Goal: Task Accomplishment & Management: Use online tool/utility

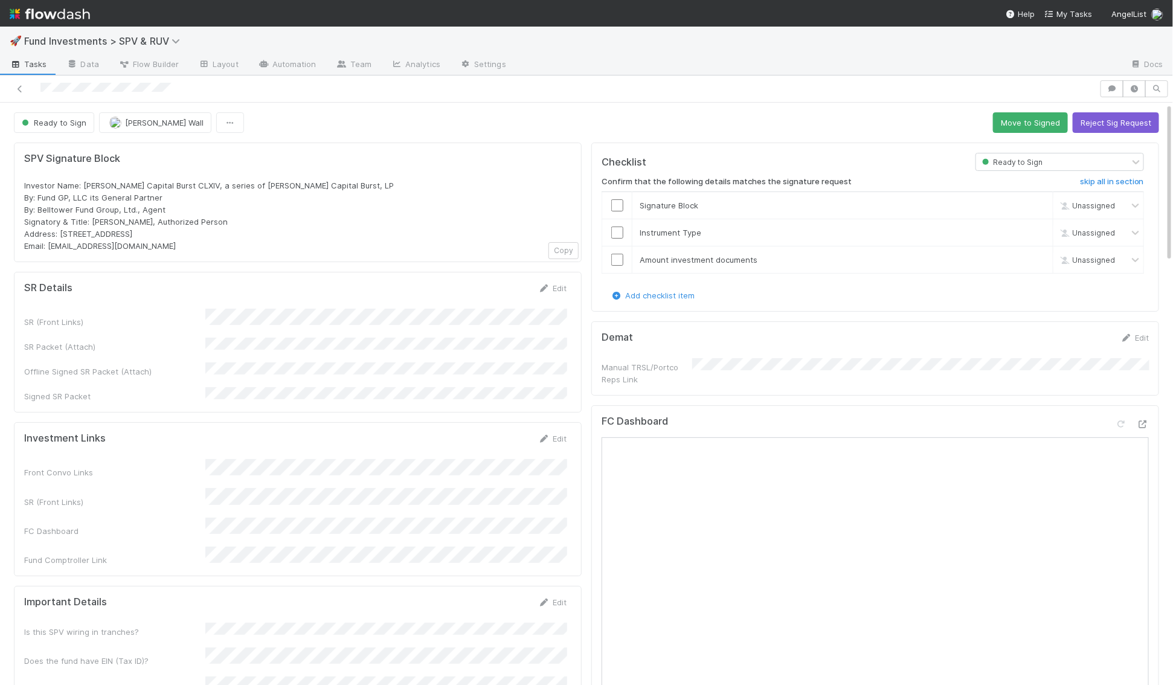
click at [554, 282] on div "Edit" at bounding box center [552, 288] width 28 height 12
click at [505, 290] on button "Save" at bounding box center [502, 292] width 34 height 21
click at [1015, 124] on button "Move to Signed" at bounding box center [1030, 122] width 75 height 21
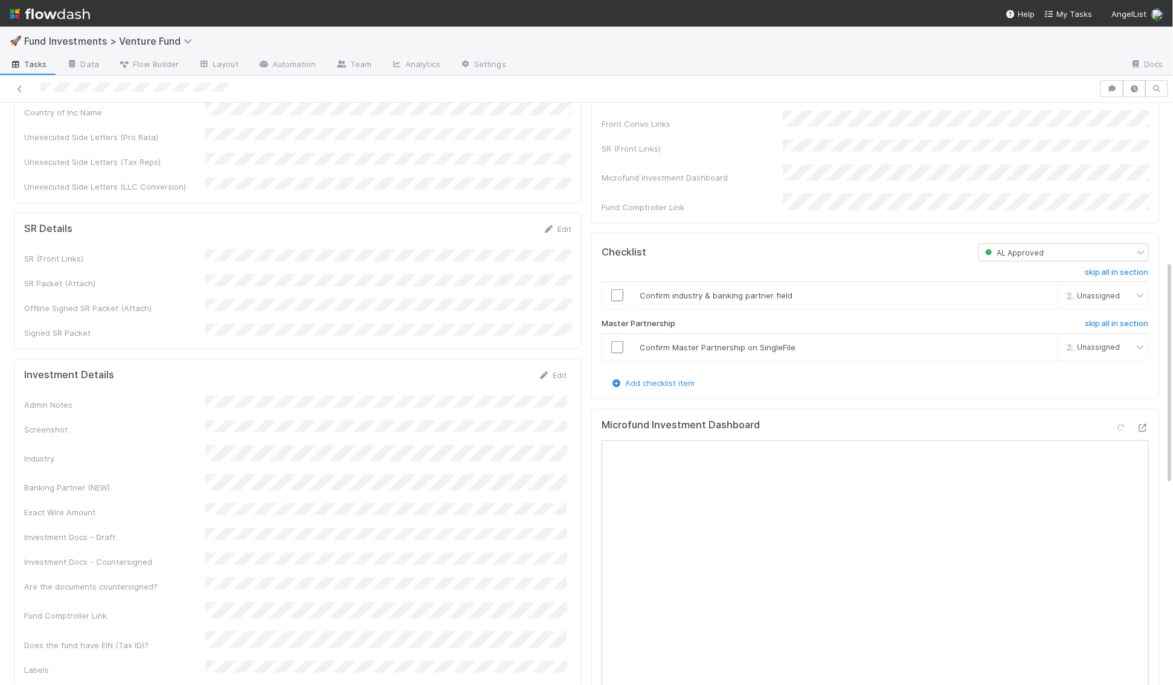
scroll to position [388, 0]
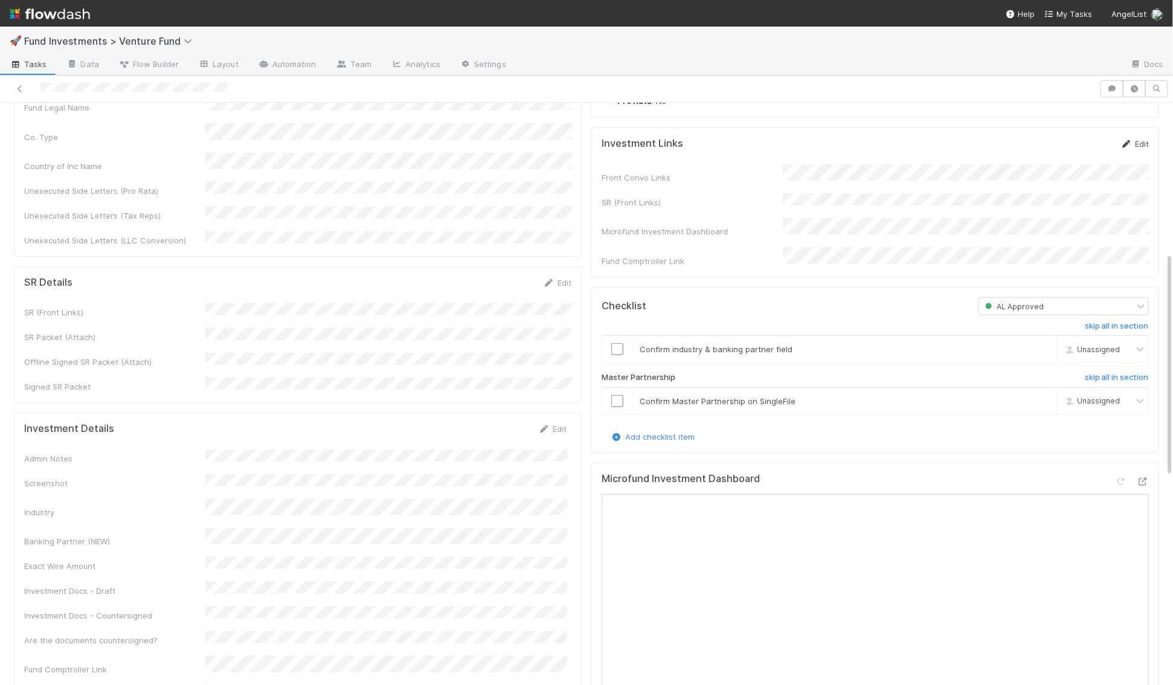
click at [1130, 148] on icon at bounding box center [1126, 144] width 12 height 8
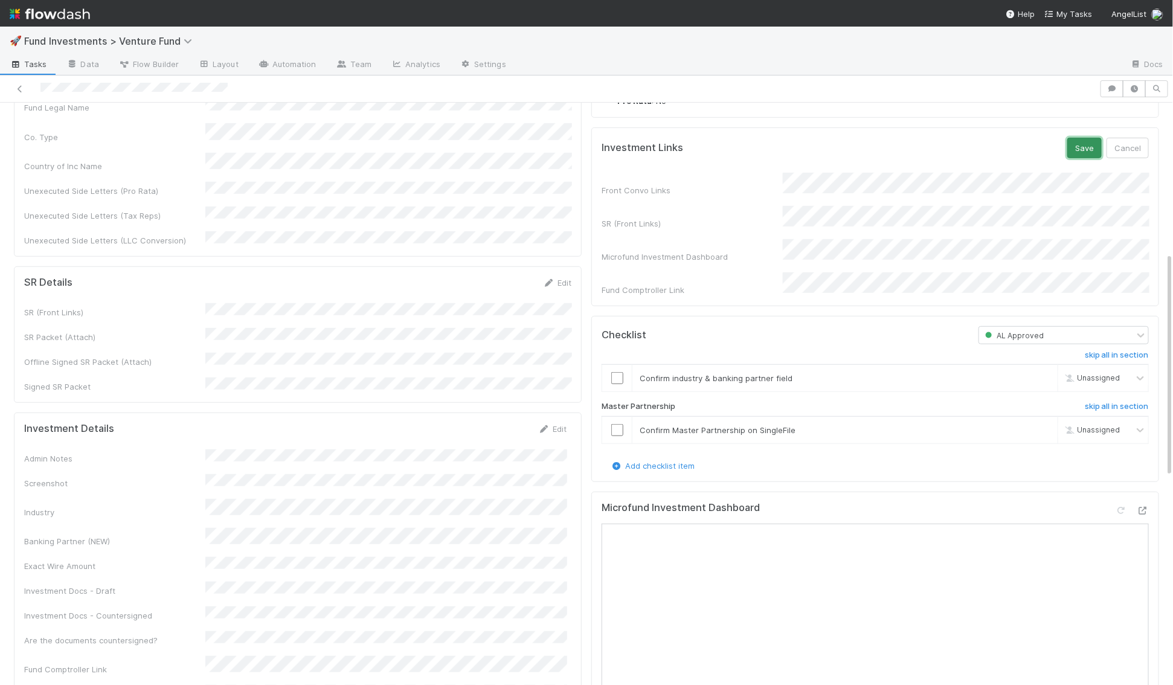
click at [1080, 158] on button "Save" at bounding box center [1084, 148] width 34 height 21
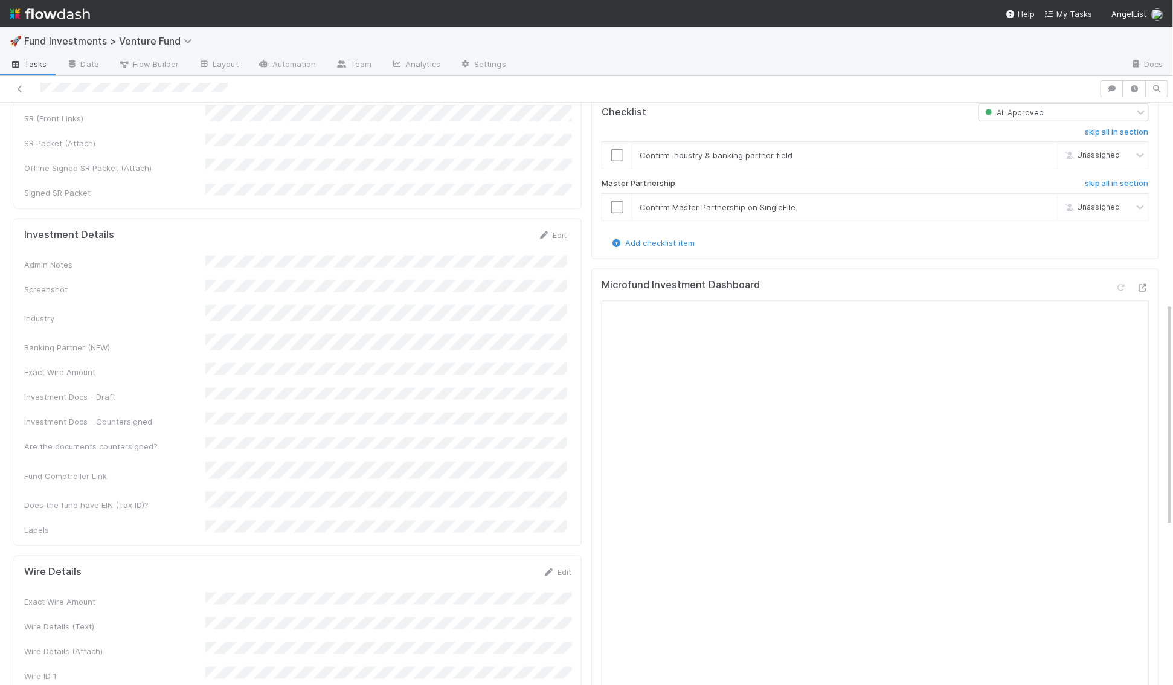
scroll to position [627, 0]
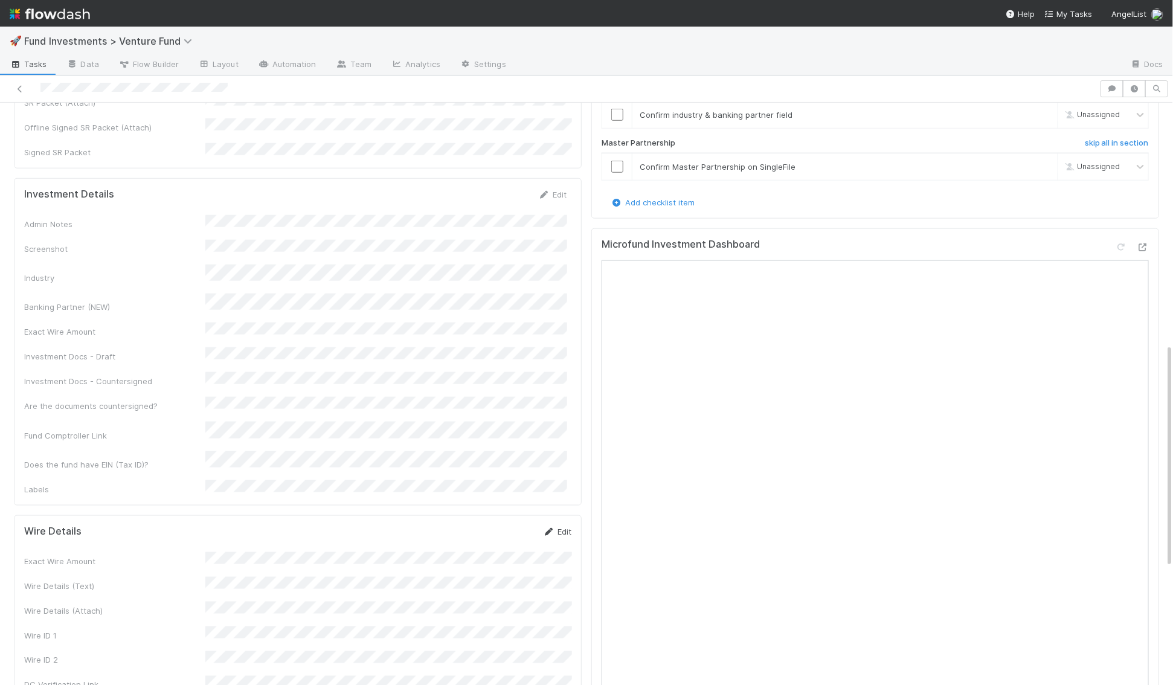
click at [556, 527] on link "Edit" at bounding box center [557, 532] width 28 height 10
click at [566, 527] on link "Edit" at bounding box center [557, 532] width 28 height 10
click at [508, 525] on button "Save" at bounding box center [507, 535] width 34 height 21
click at [552, 190] on link "Edit" at bounding box center [552, 195] width 28 height 10
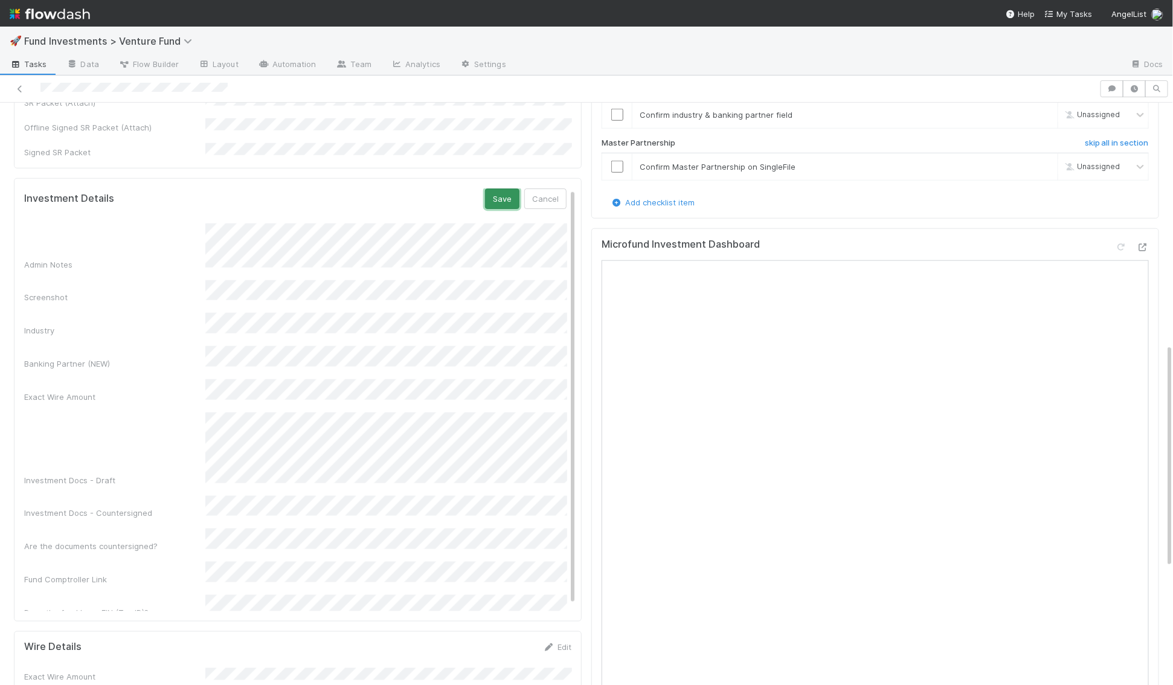
click at [502, 188] on button "Save" at bounding box center [502, 198] width 34 height 21
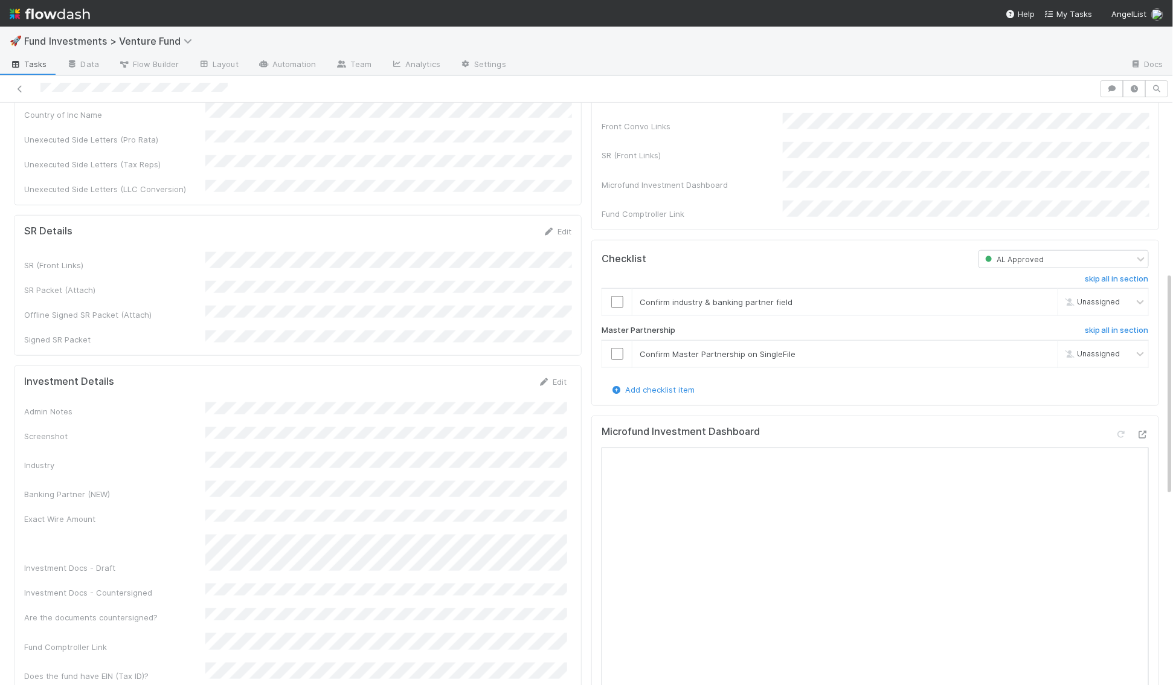
scroll to position [469, 0]
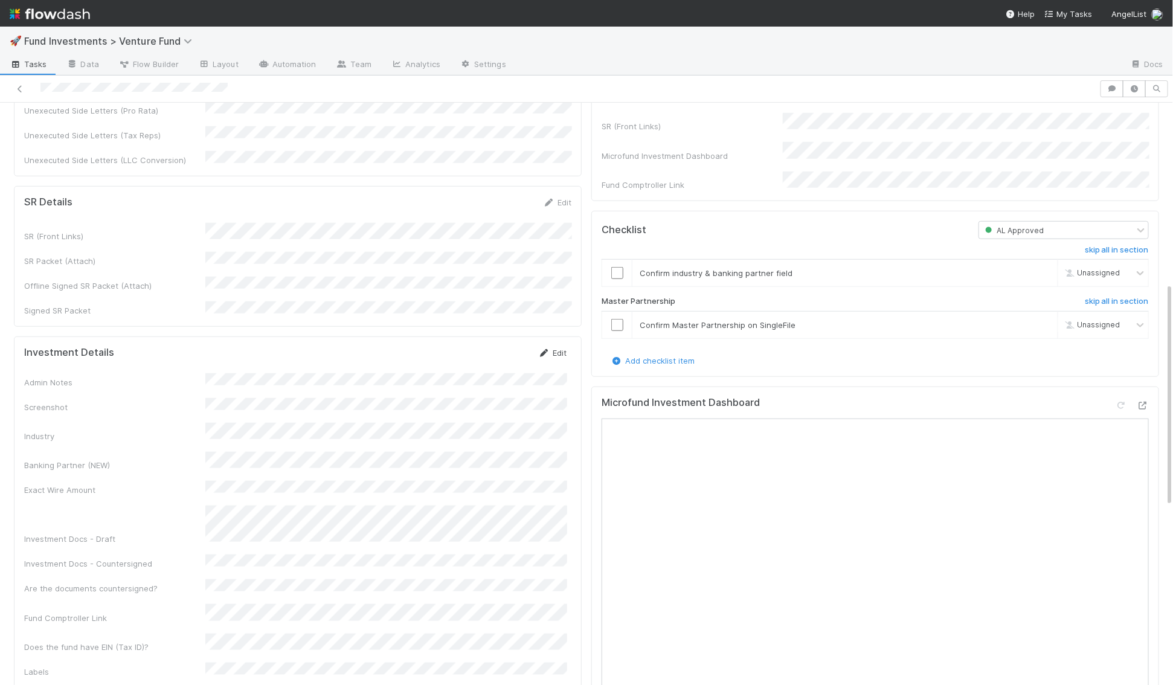
click at [557, 348] on link "Edit" at bounding box center [552, 353] width 28 height 10
click at [499, 347] on button "Save" at bounding box center [502, 357] width 34 height 21
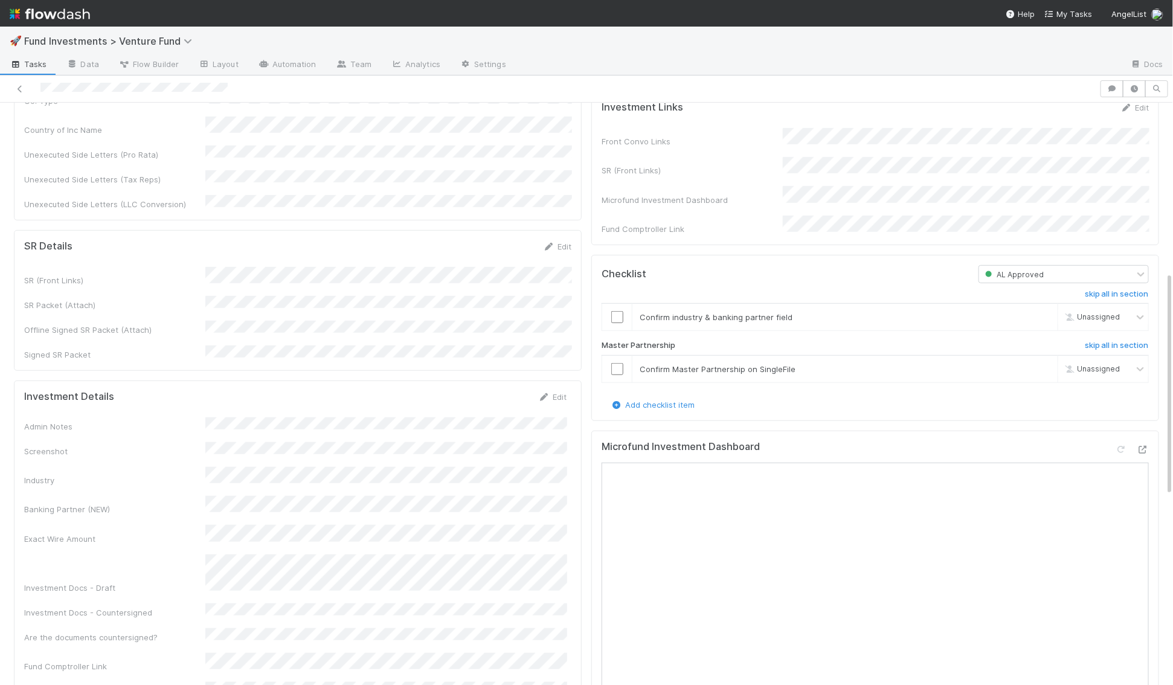
scroll to position [420, 0]
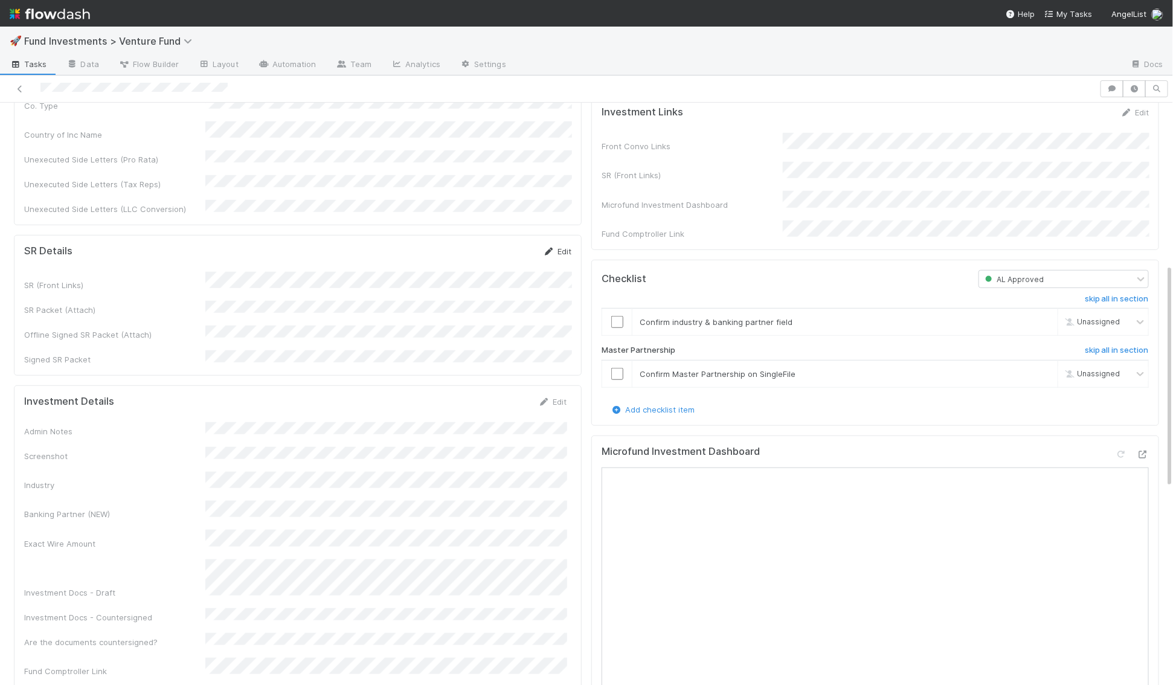
click at [563, 246] on link "Edit" at bounding box center [557, 251] width 28 height 10
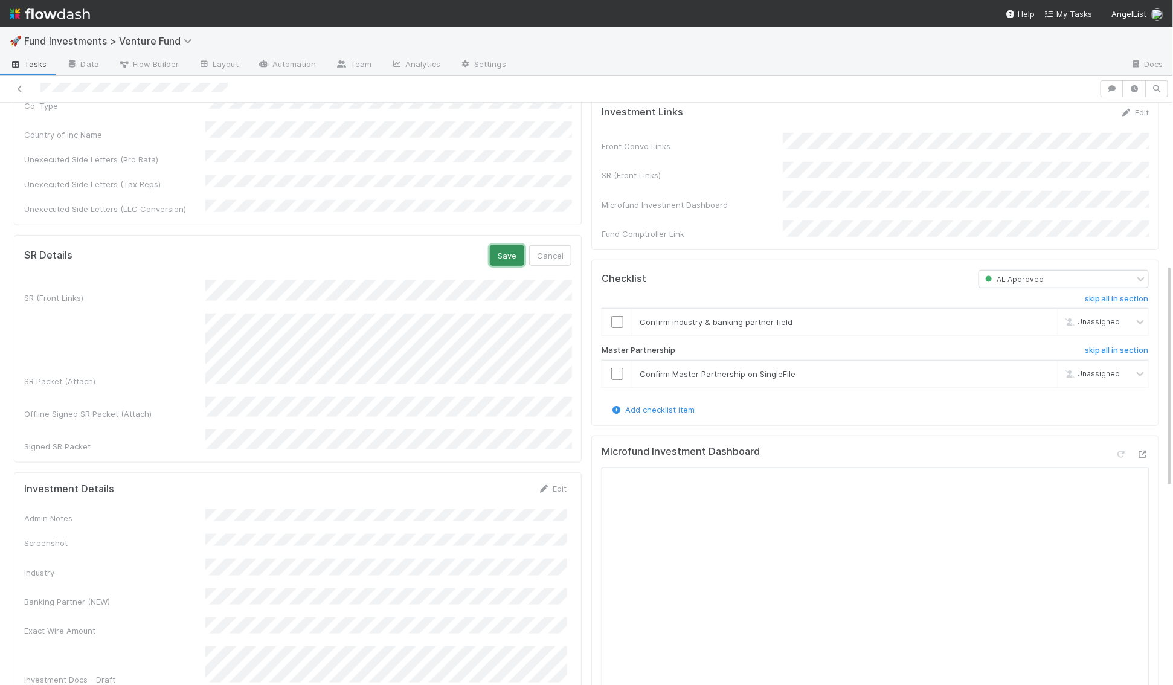
click at [501, 245] on button "Save" at bounding box center [507, 255] width 34 height 21
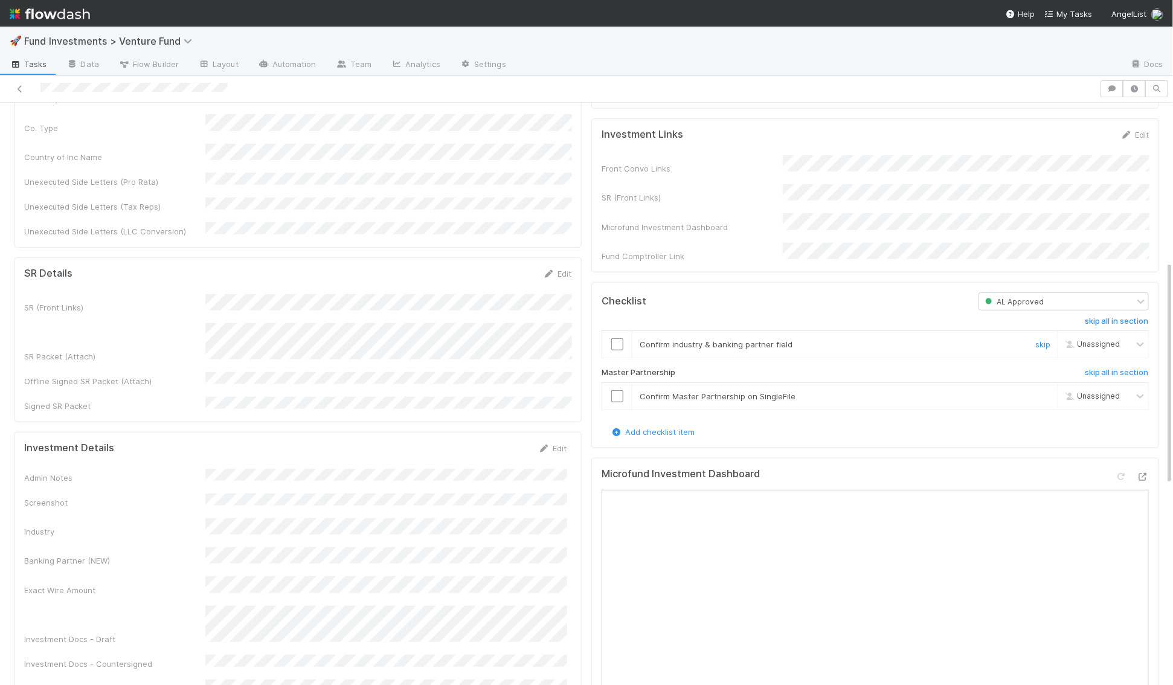
scroll to position [412, 0]
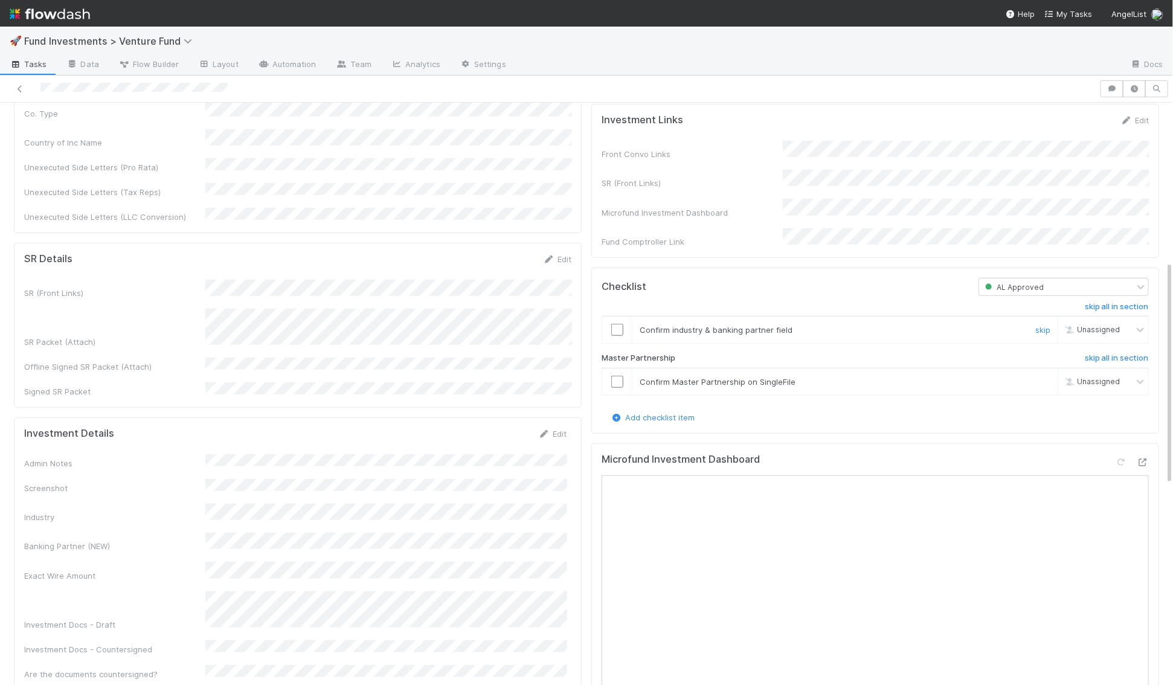
click at [618, 333] on input "checkbox" at bounding box center [617, 330] width 12 height 12
click at [620, 385] on input "checkbox" at bounding box center [617, 382] width 12 height 12
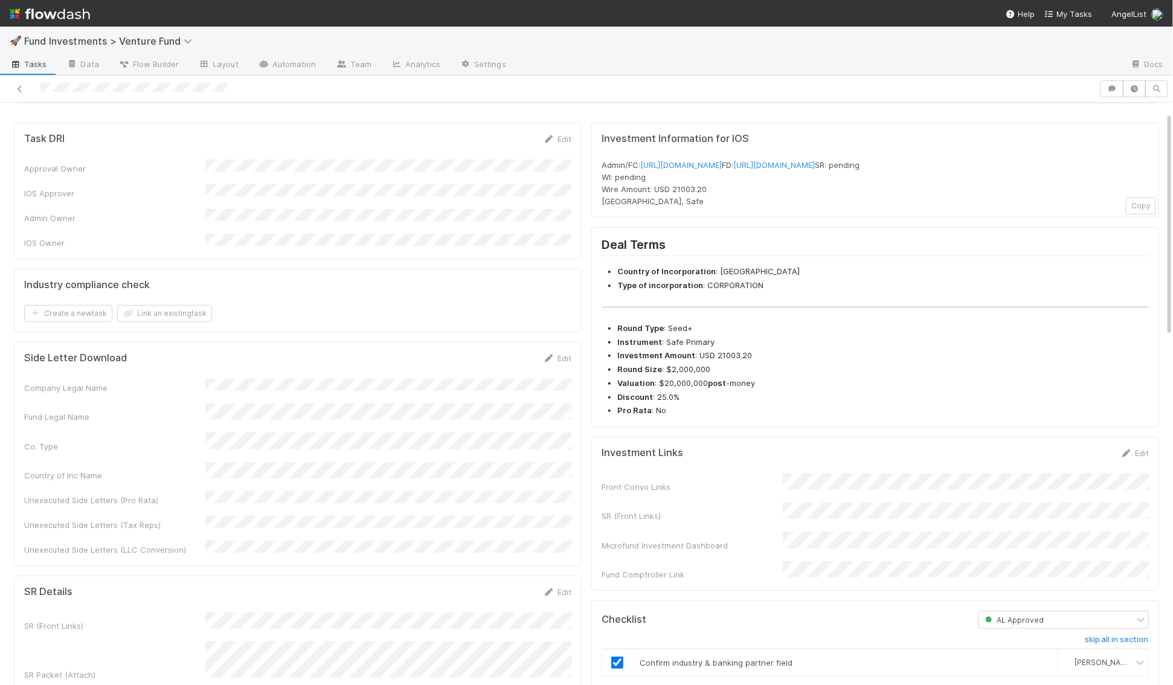
scroll to position [0, 0]
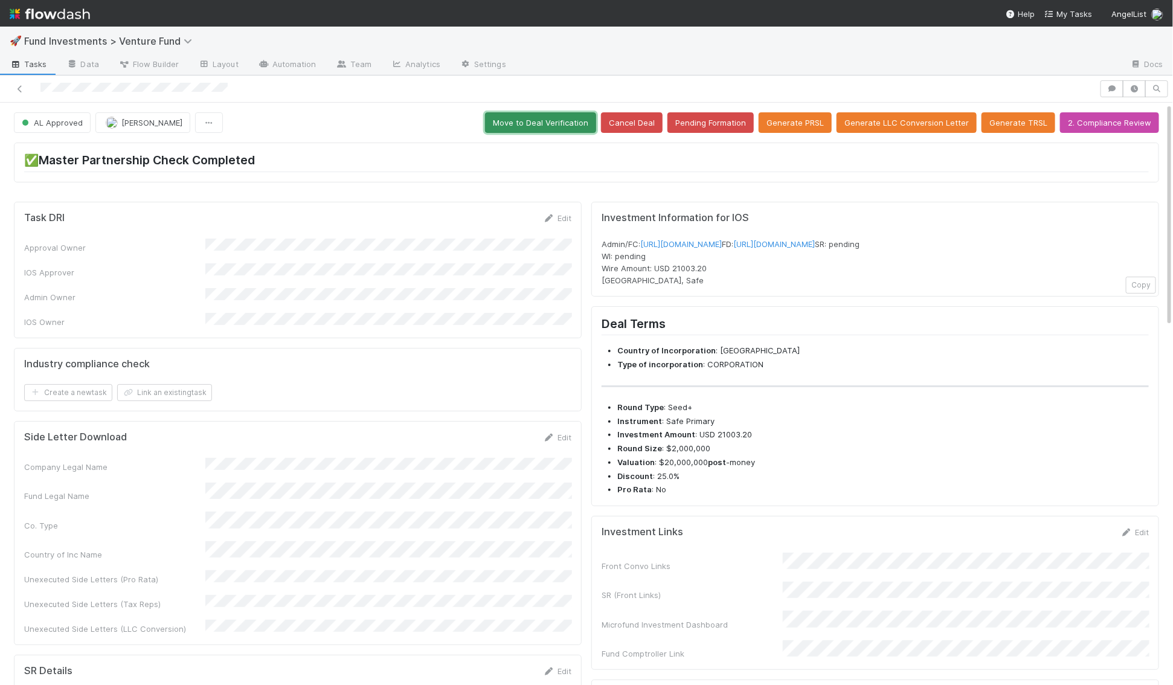
click at [577, 121] on button "Move to Deal Verification" at bounding box center [540, 122] width 111 height 21
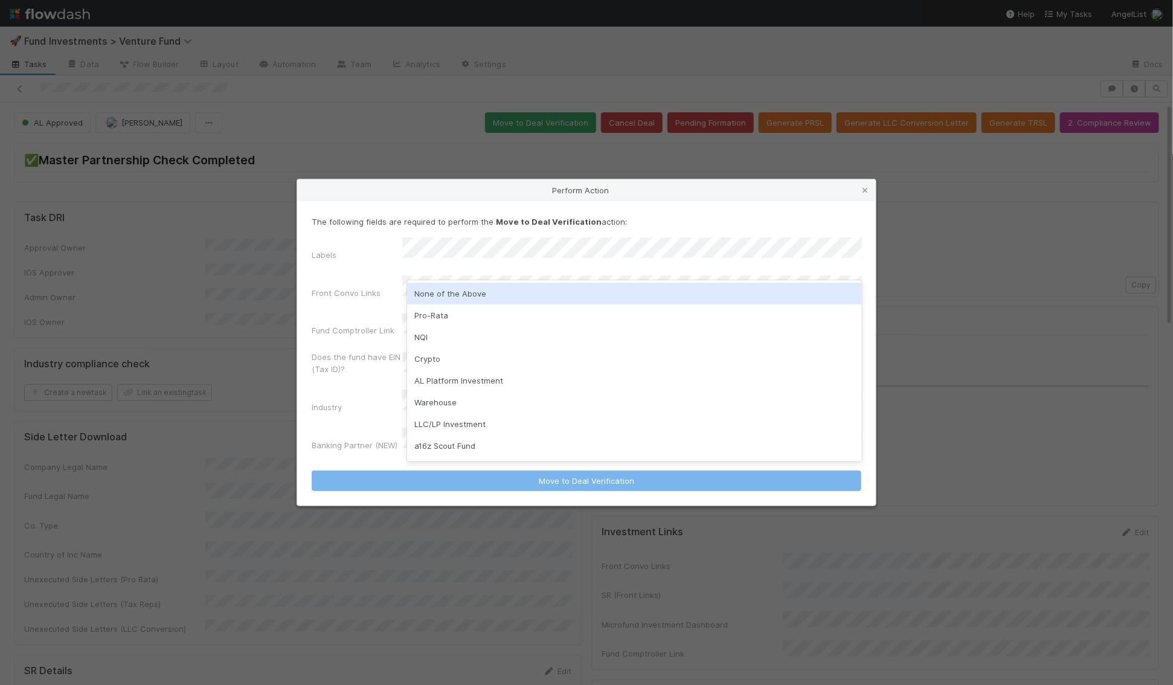
click at [453, 298] on div "None of the Above" at bounding box center [634, 294] width 455 height 22
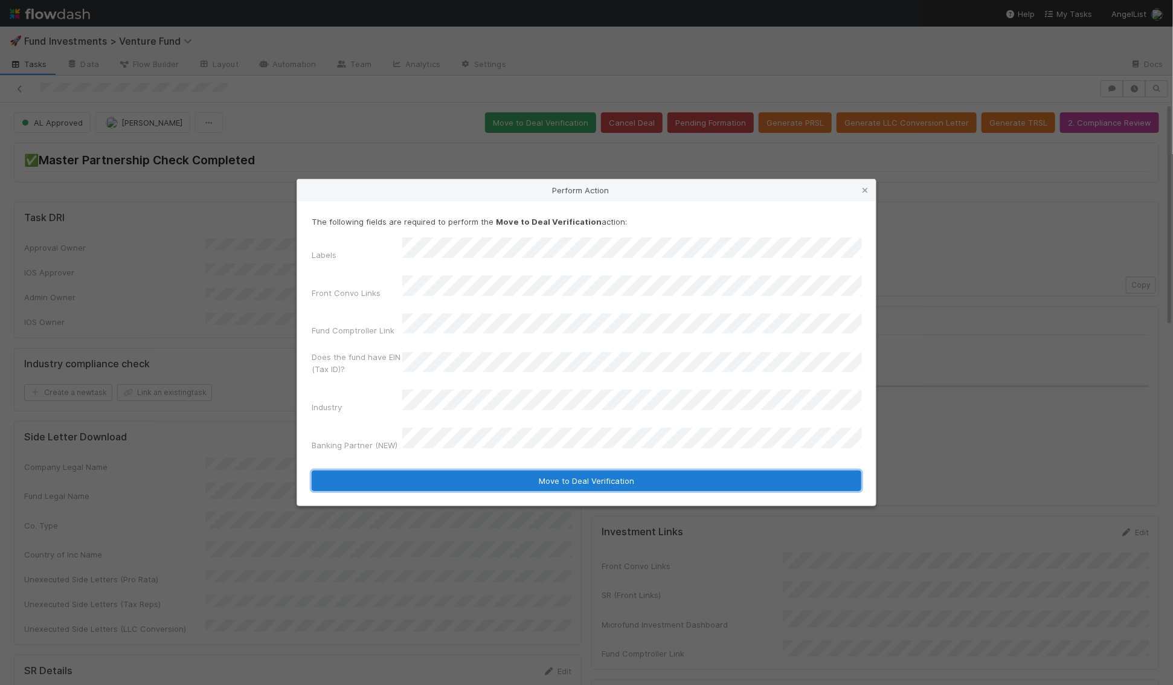
click at [468, 470] on button "Move to Deal Verification" at bounding box center [587, 480] width 550 height 21
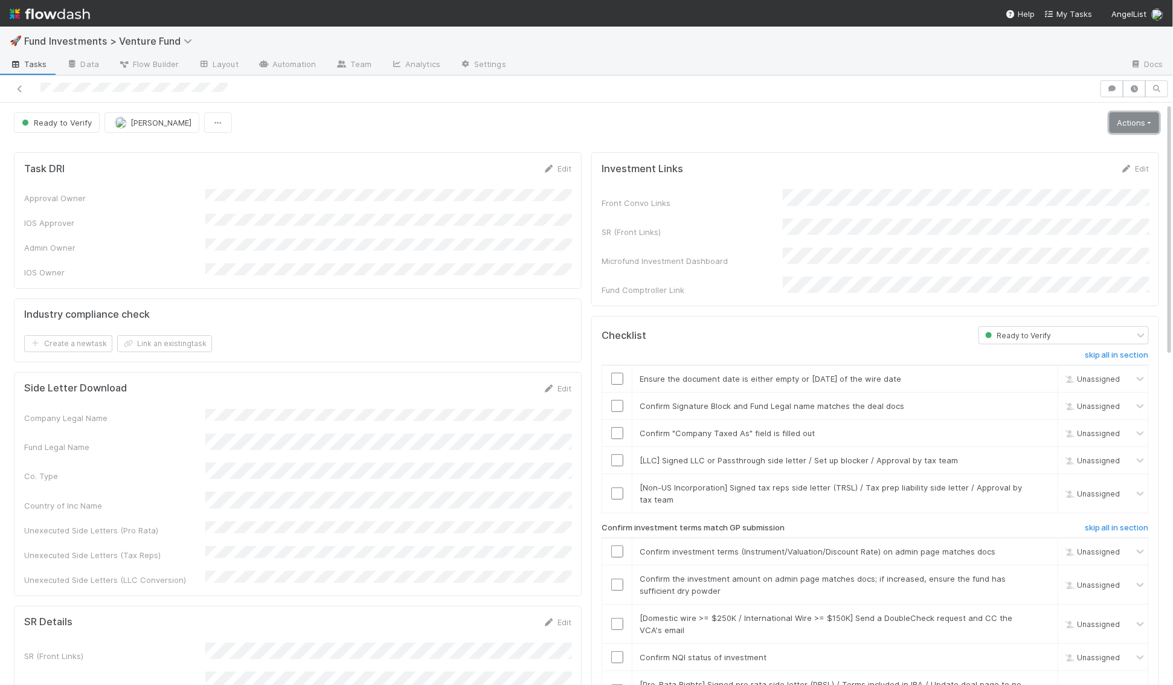
click at [1131, 118] on link "Actions" at bounding box center [1134, 122] width 50 height 21
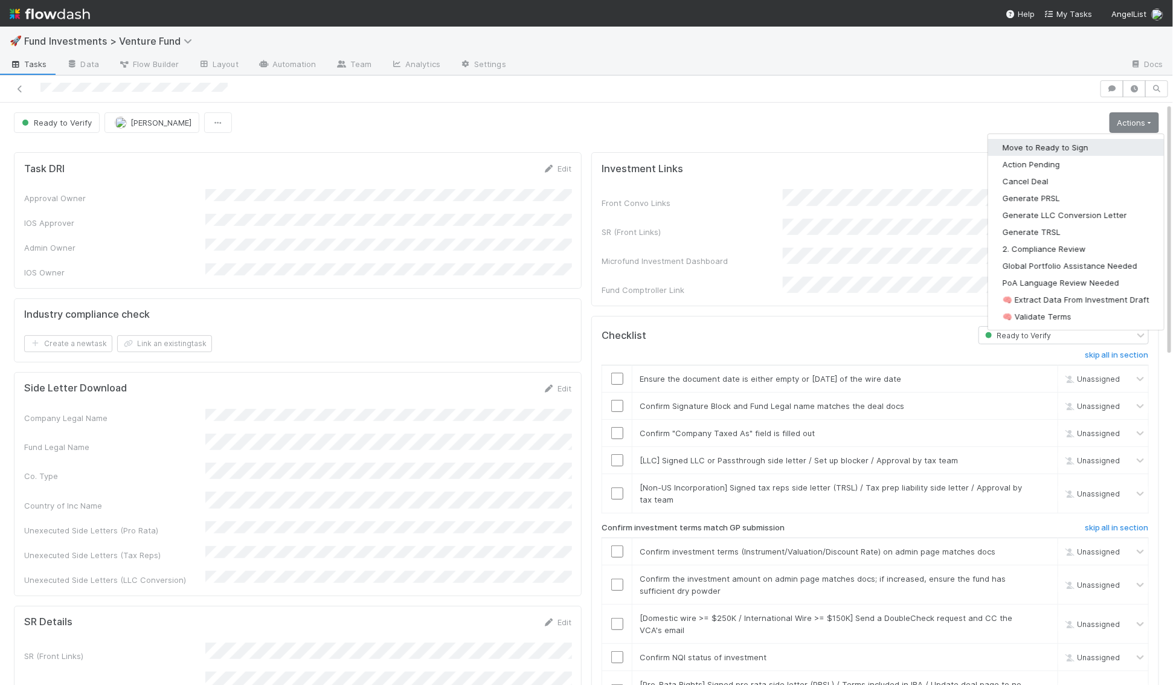
click at [1082, 140] on button "Move to Ready to Sign" at bounding box center [1076, 147] width 176 height 17
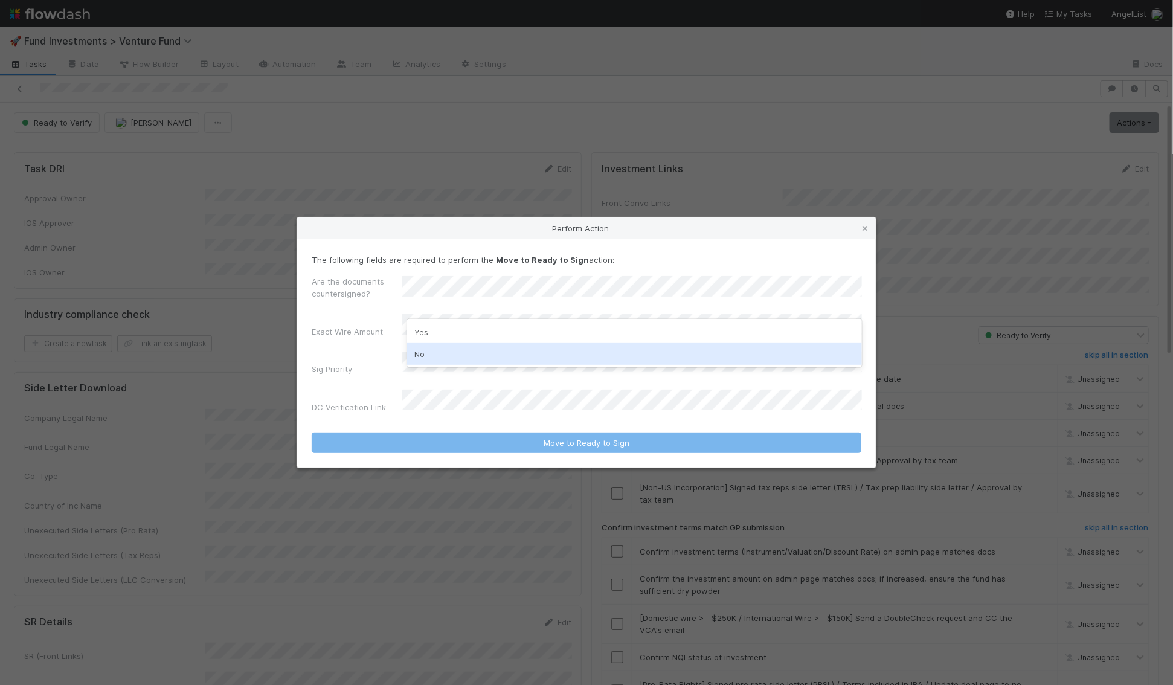
click at [456, 353] on div "No" at bounding box center [634, 354] width 455 height 22
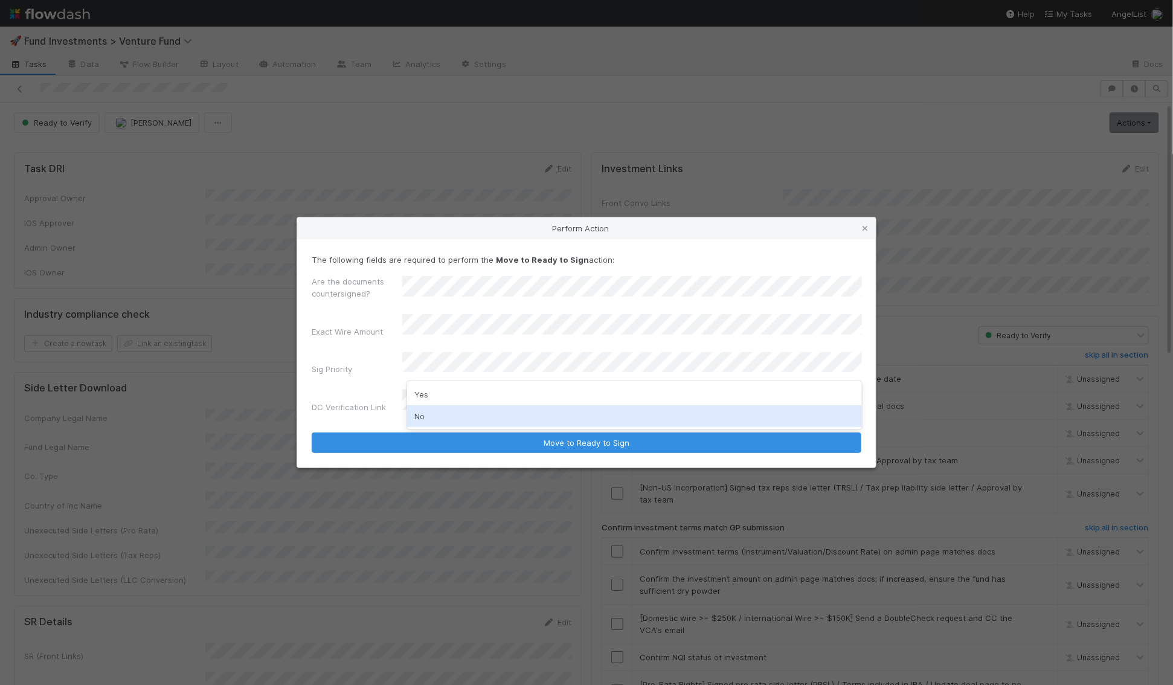
click at [434, 411] on div "No" at bounding box center [634, 416] width 455 height 22
click at [434, 409] on form "The following fields are required to perform the Move to Ready to Sign action: …" at bounding box center [587, 354] width 550 height 200
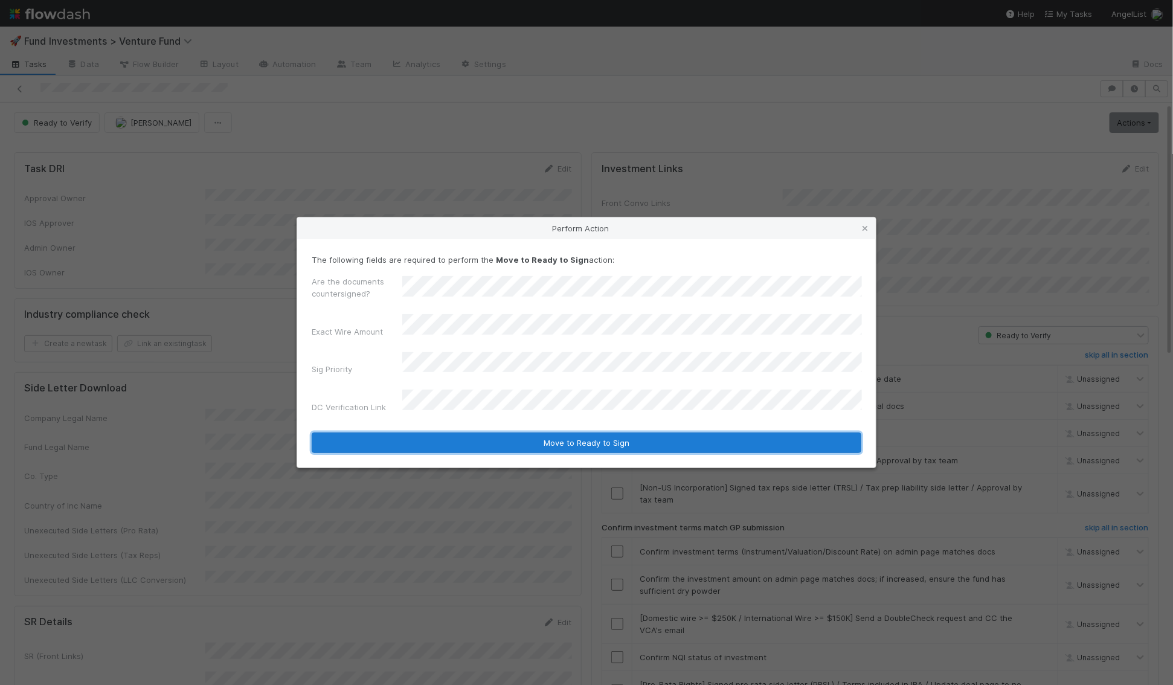
click at [461, 432] on button "Move to Ready to Sign" at bounding box center [587, 442] width 550 height 21
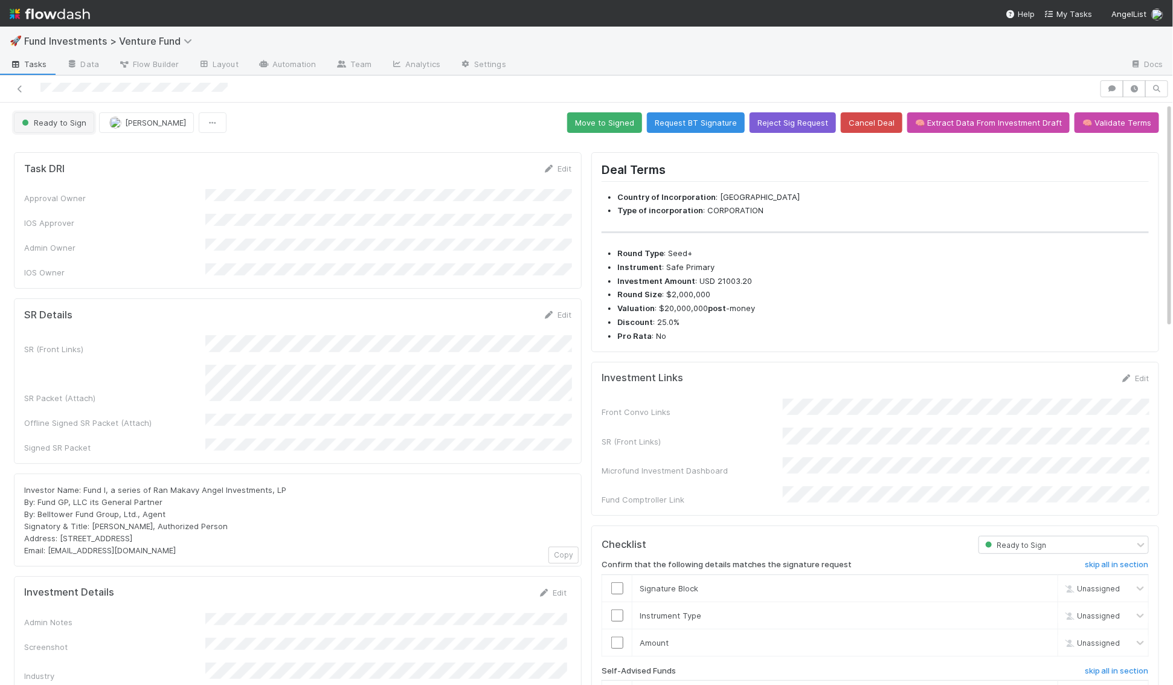
click at [44, 120] on span "Ready to Sign" at bounding box center [52, 123] width 67 height 10
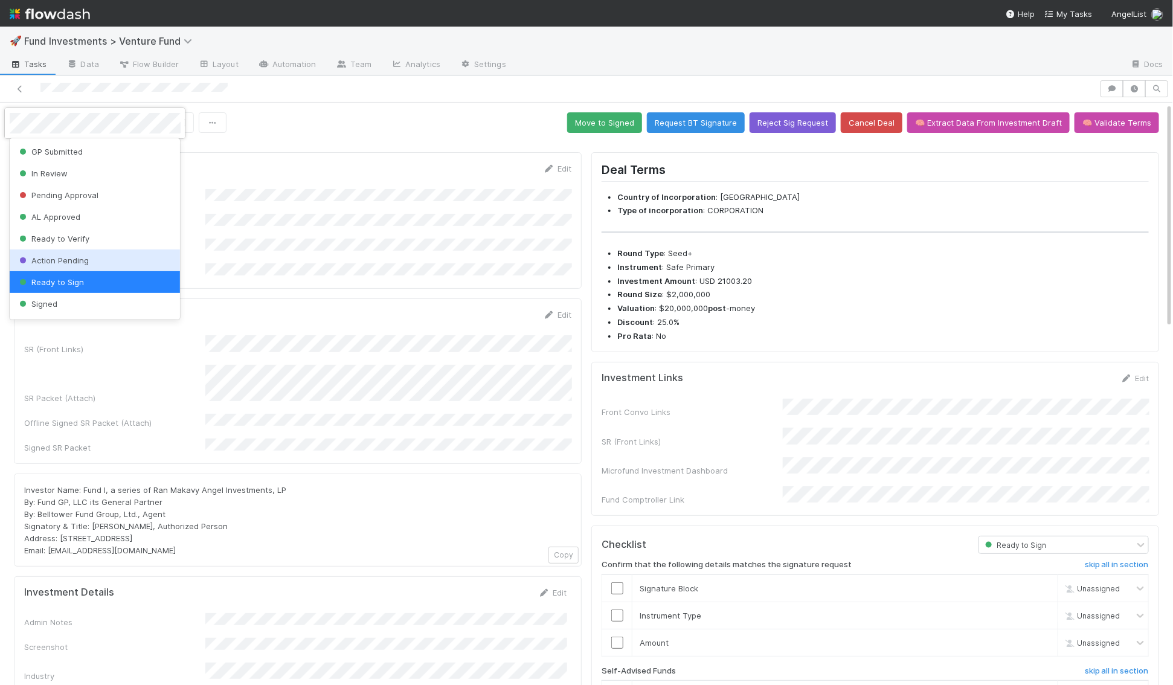
click at [73, 261] on span "Action Pending" at bounding box center [53, 260] width 72 height 10
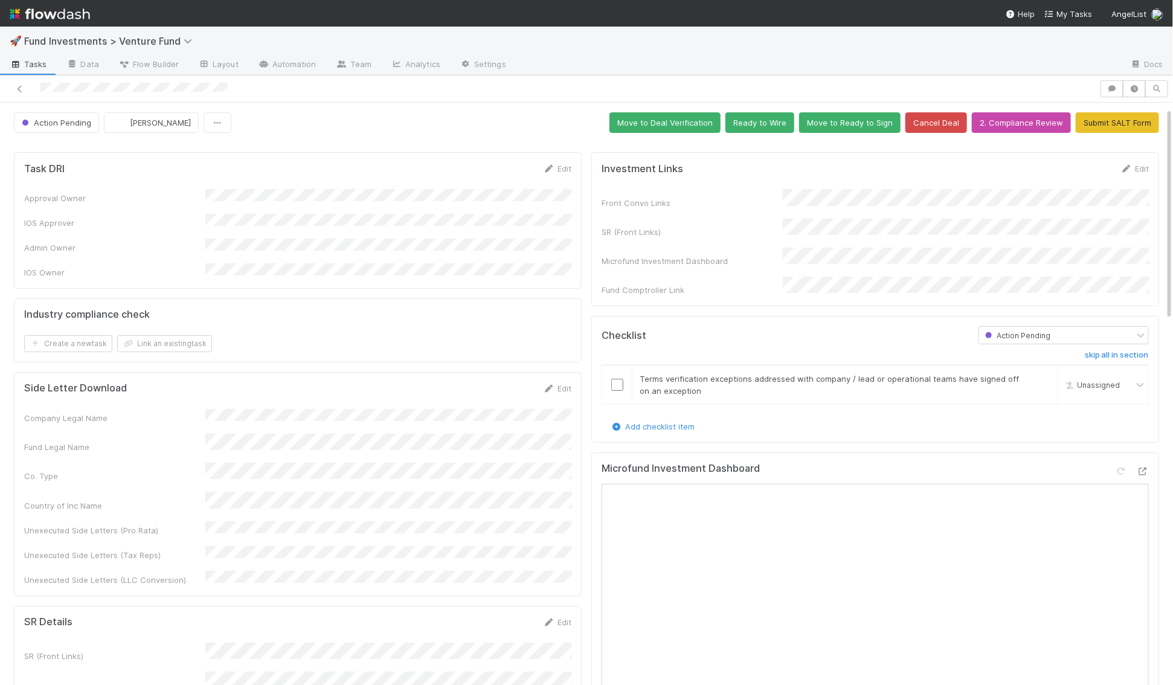
scroll to position [13, 0]
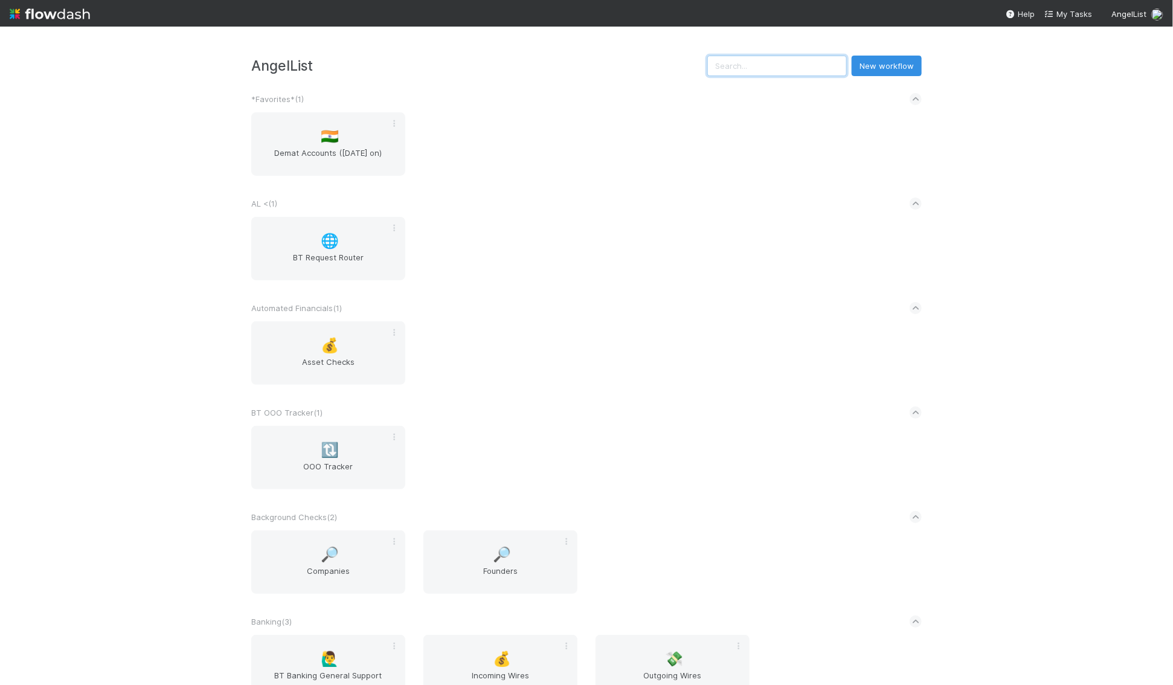
click at [774, 66] on input "text" at bounding box center [777, 66] width 140 height 21
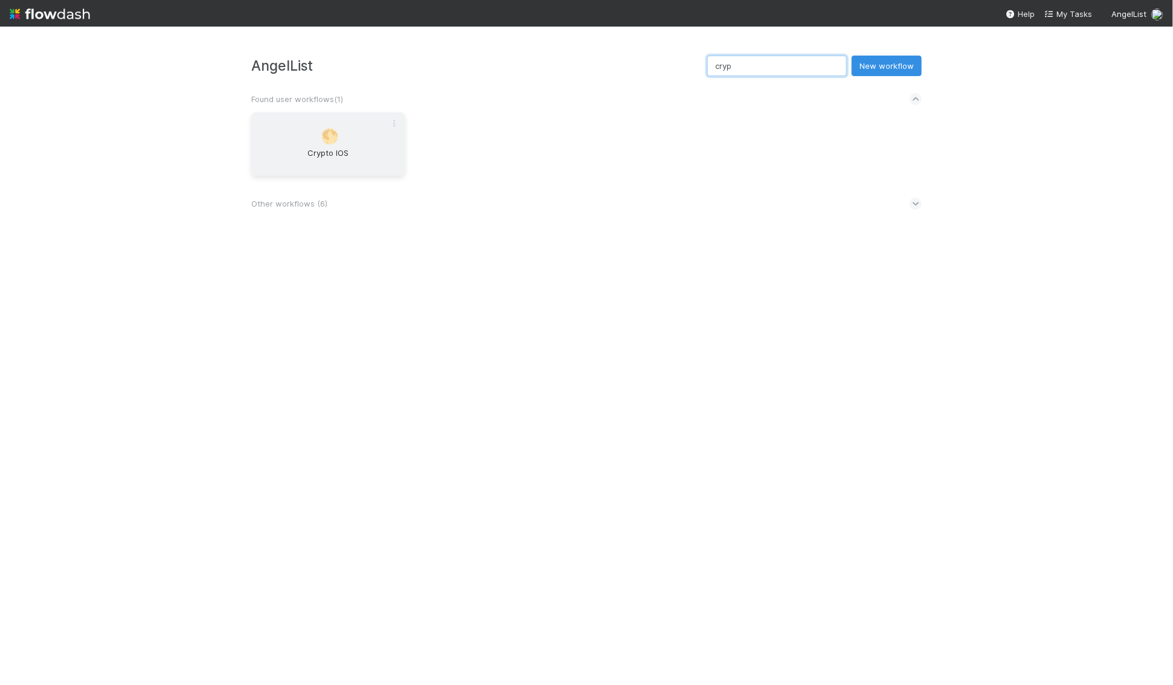
type input "cryp"
click at [315, 143] on div "🌕 Crypto IOS" at bounding box center [328, 143] width 154 height 63
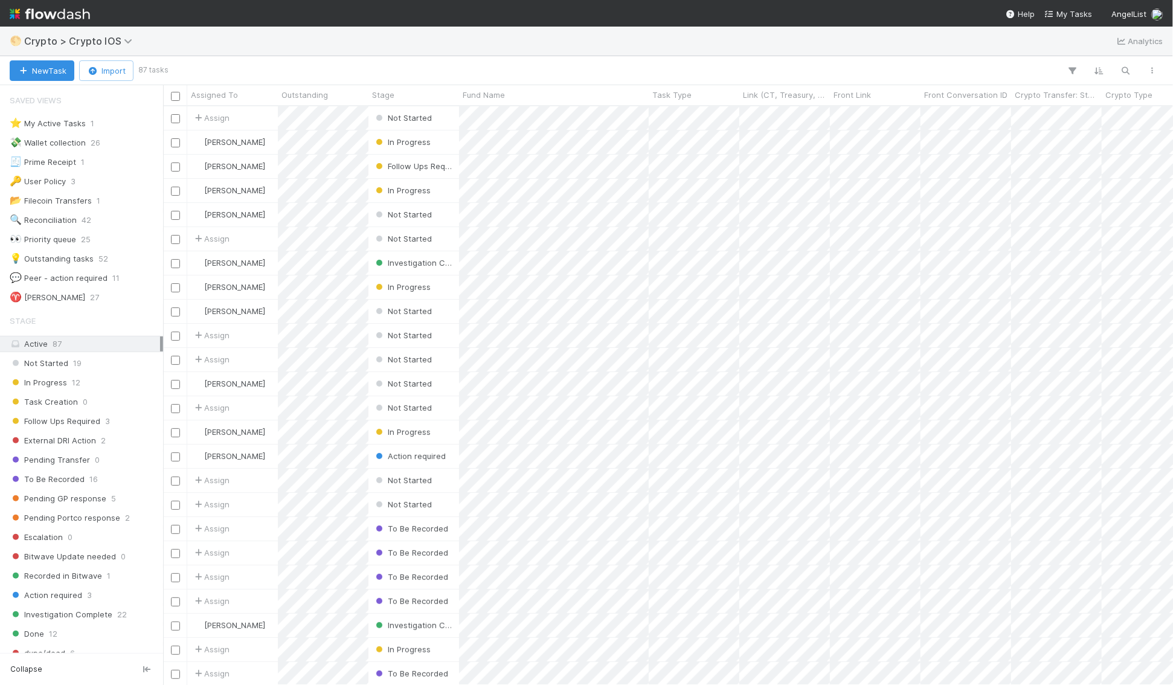
scroll to position [579, 1010]
click at [75, 121] on div "⭐ My Active Tasks" at bounding box center [48, 123] width 76 height 15
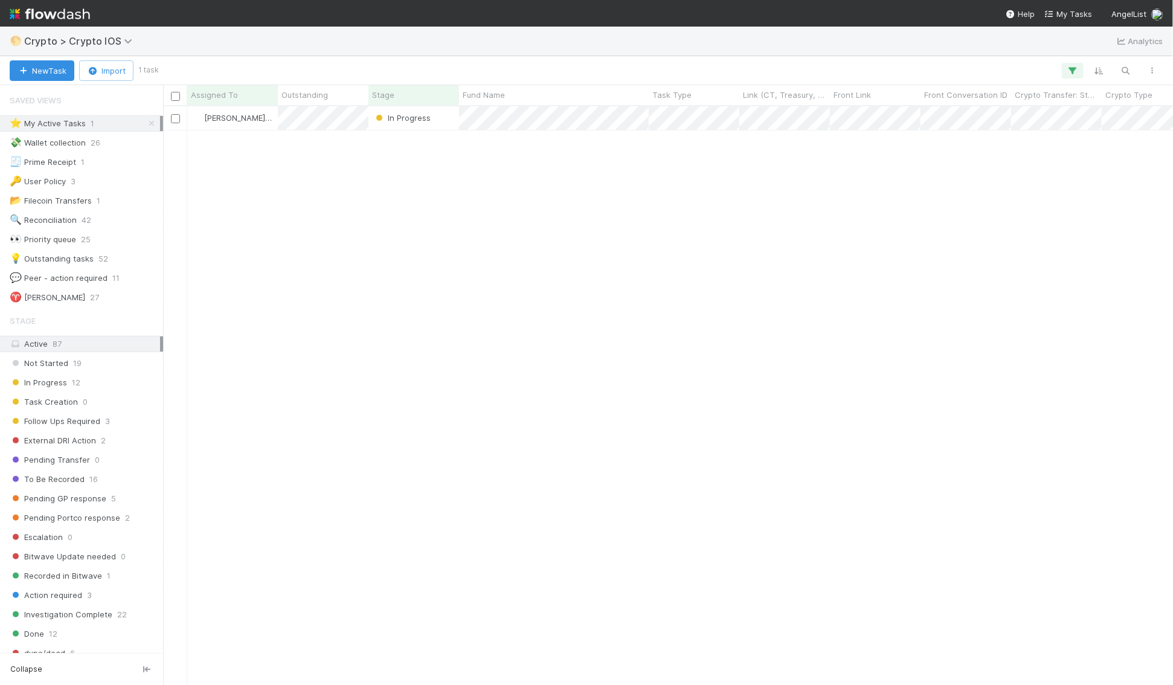
scroll to position [579, 1010]
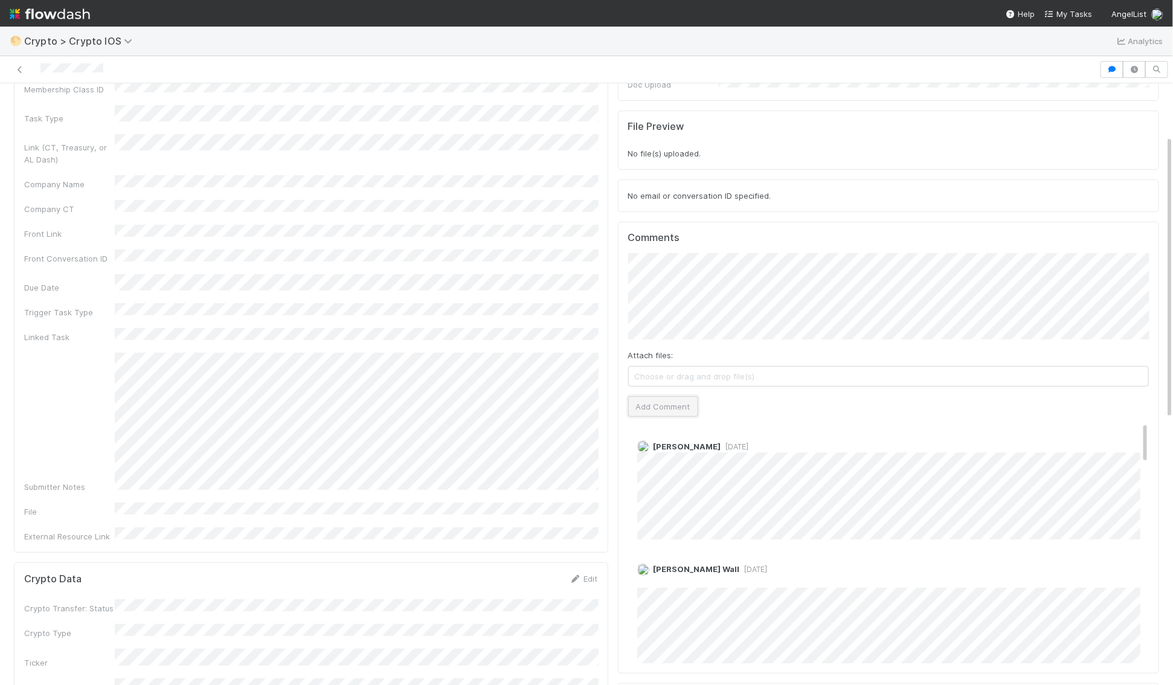
click at [654, 396] on button "Add Comment" at bounding box center [663, 406] width 70 height 21
